Goal: Navigation & Orientation: Find specific page/section

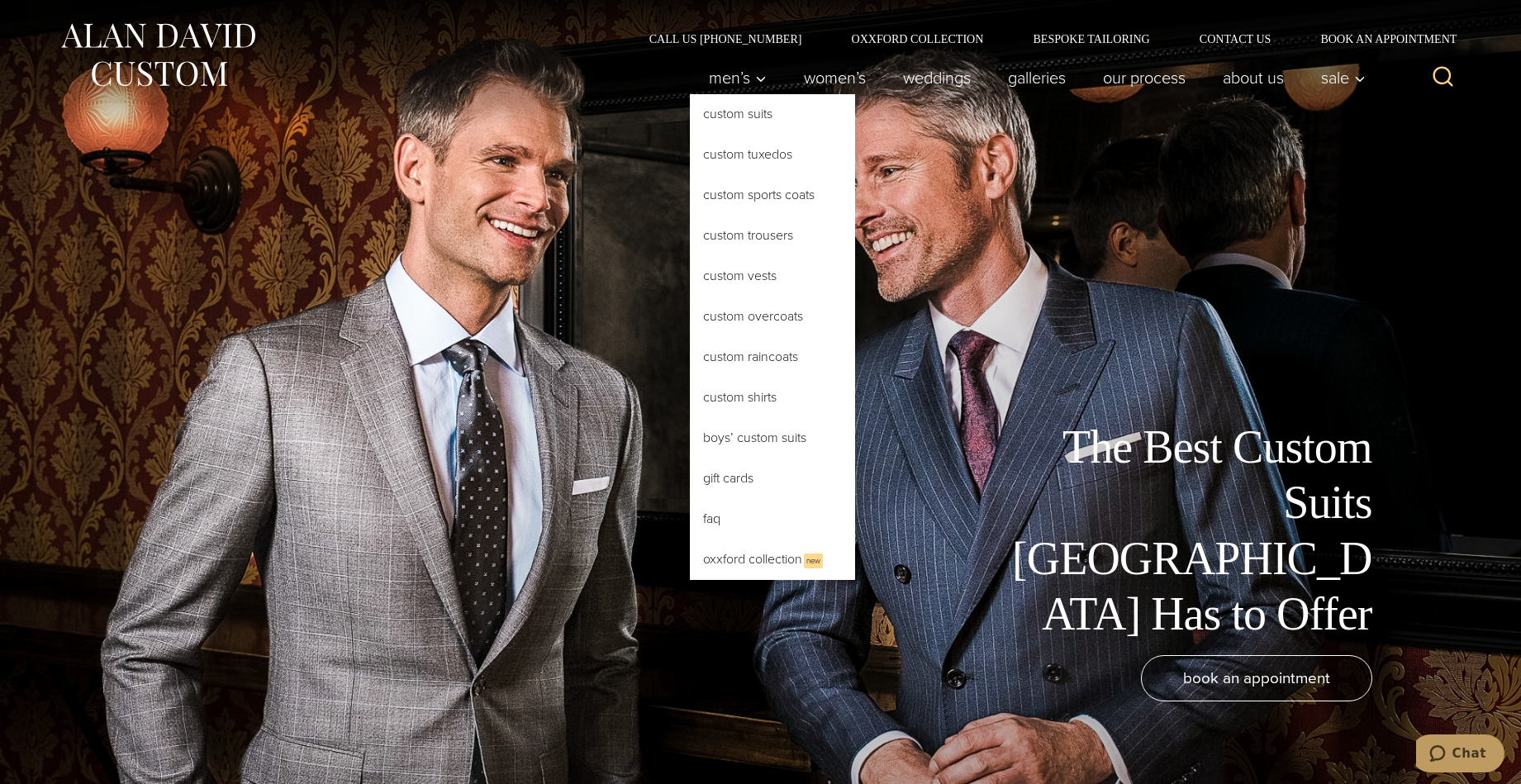
click at [713, 118] on link "Custom Suits" at bounding box center [773, 114] width 165 height 39
click at [738, 185] on link "Custom Sports Coats" at bounding box center [773, 194] width 165 height 39
click at [785, 196] on link "Custom Sports Coats" at bounding box center [773, 194] width 165 height 39
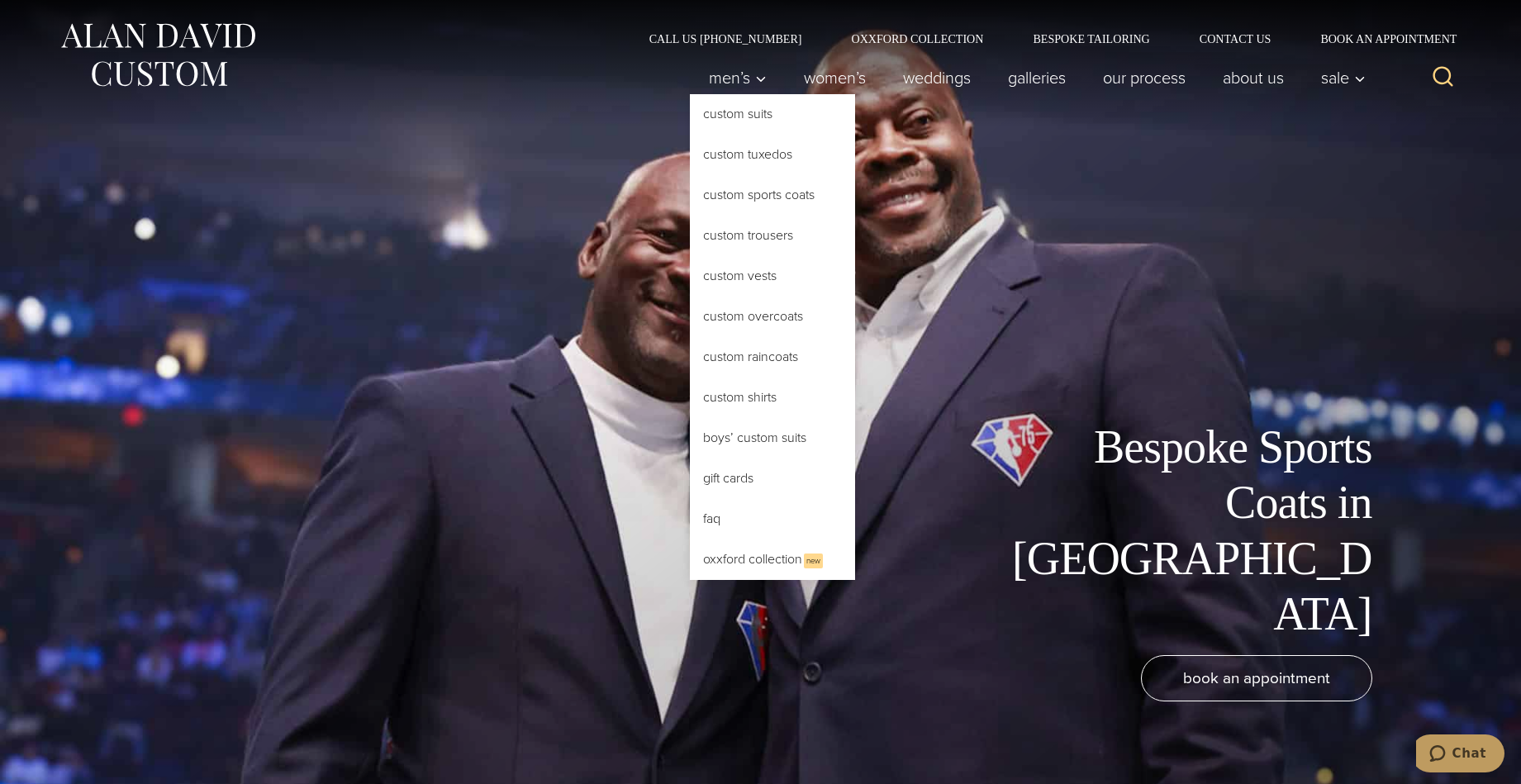
click at [738, 199] on link "Custom Sports Coats" at bounding box center [773, 194] width 165 height 39
click at [727, 199] on link "Custom Sports Coats" at bounding box center [773, 194] width 165 height 39
